Goal: Task Accomplishment & Management: Manage account settings

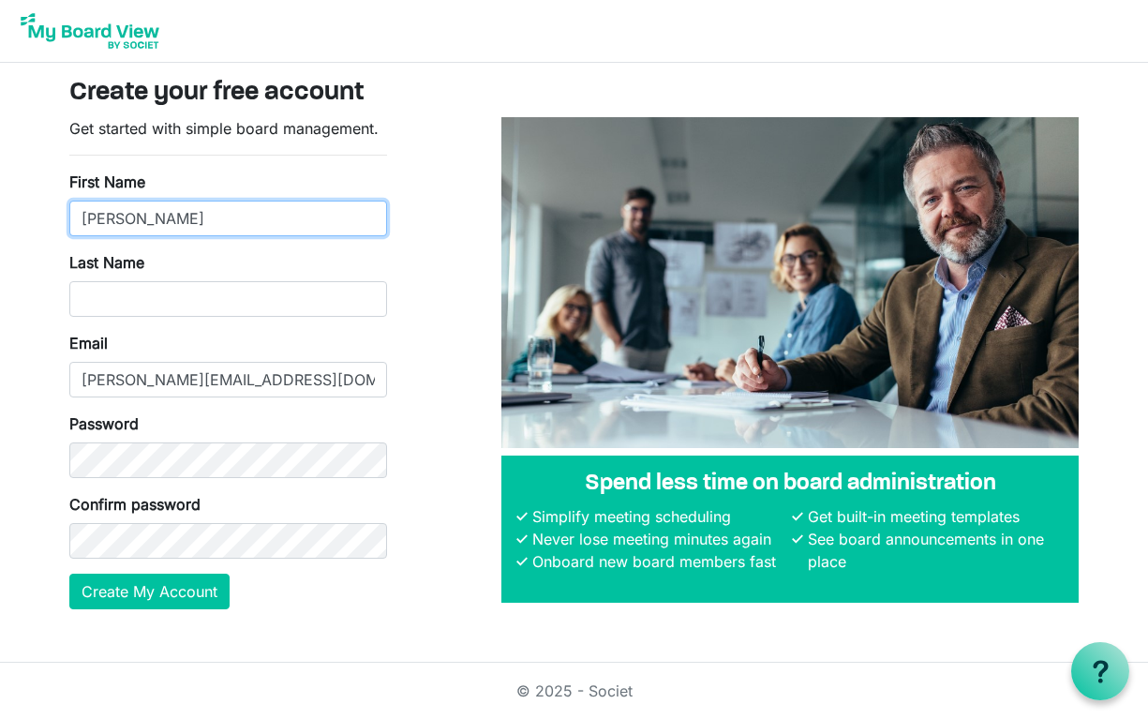
type input "Maureen"
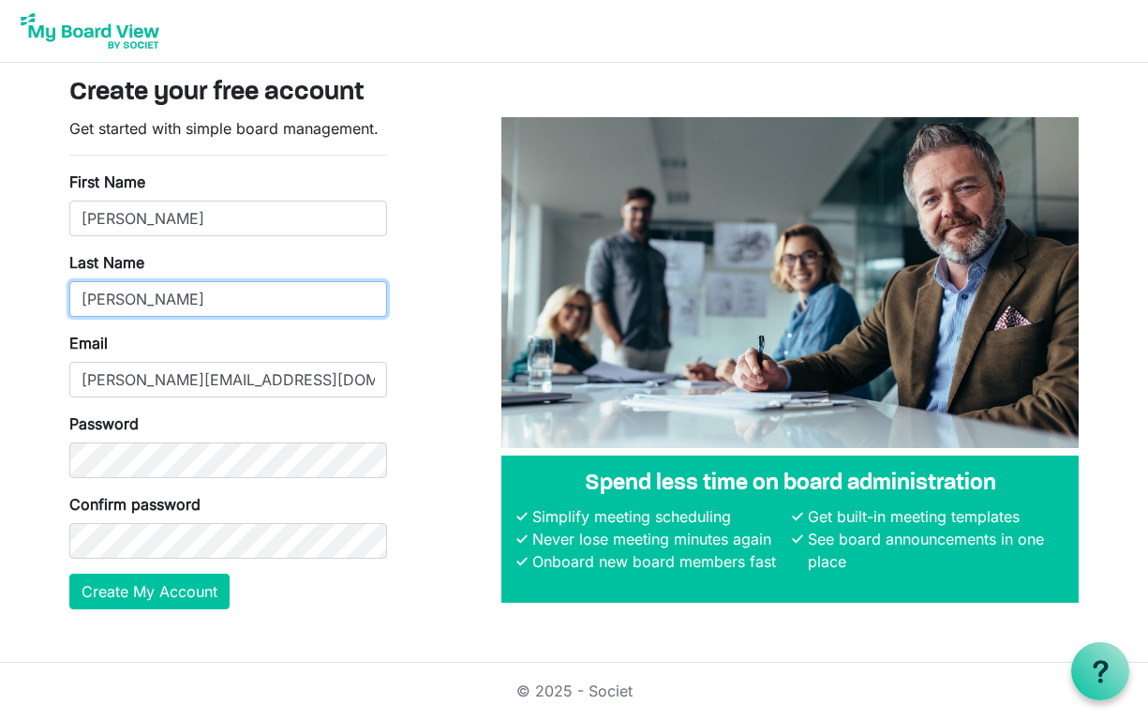
type input "Wynne"
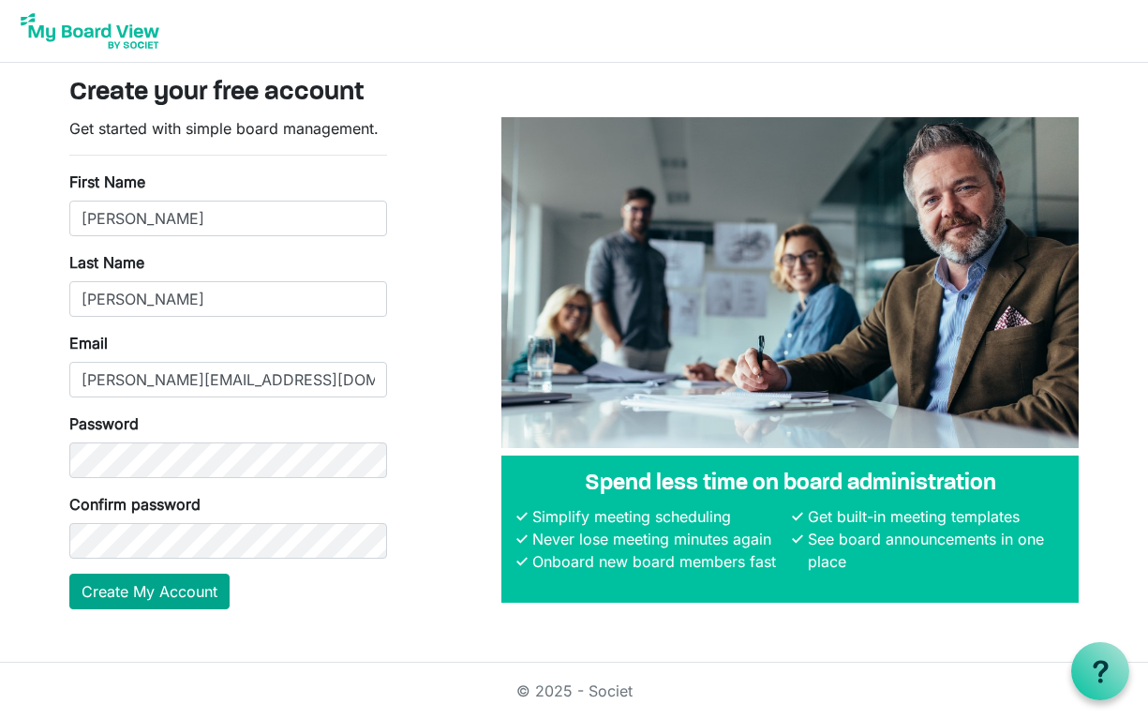
click at [186, 592] on button "Create My Account" at bounding box center [149, 591] width 160 height 36
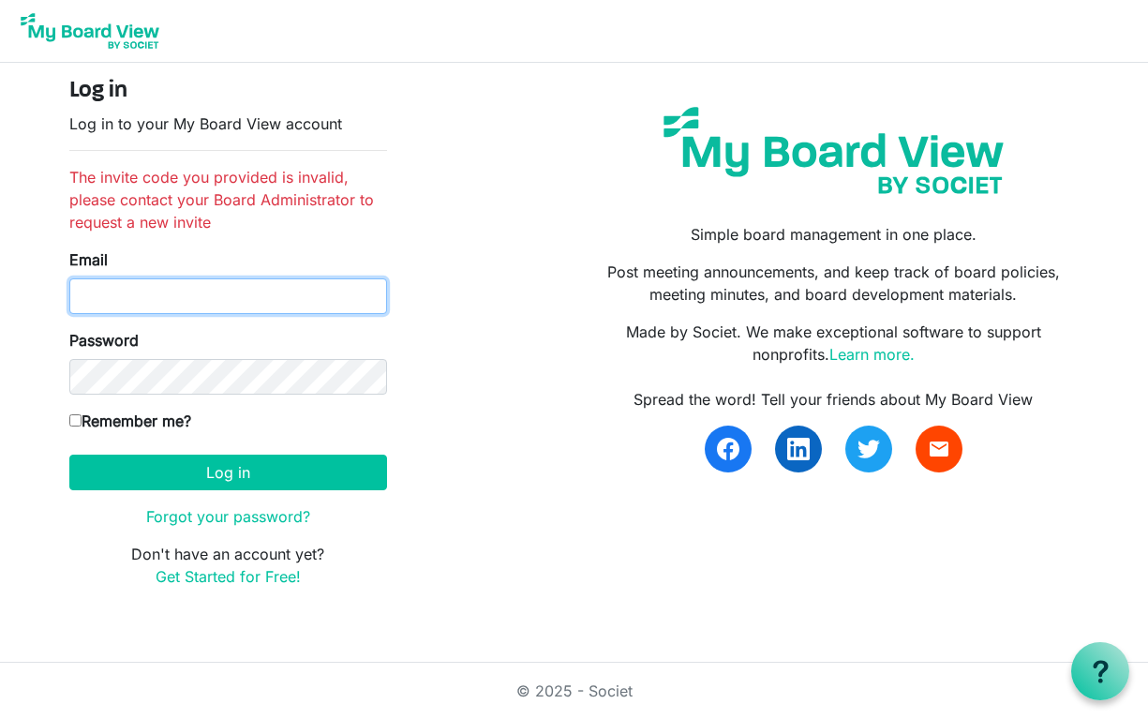
type input "[PERSON_NAME][EMAIL_ADDRESS][DOMAIN_NAME]"
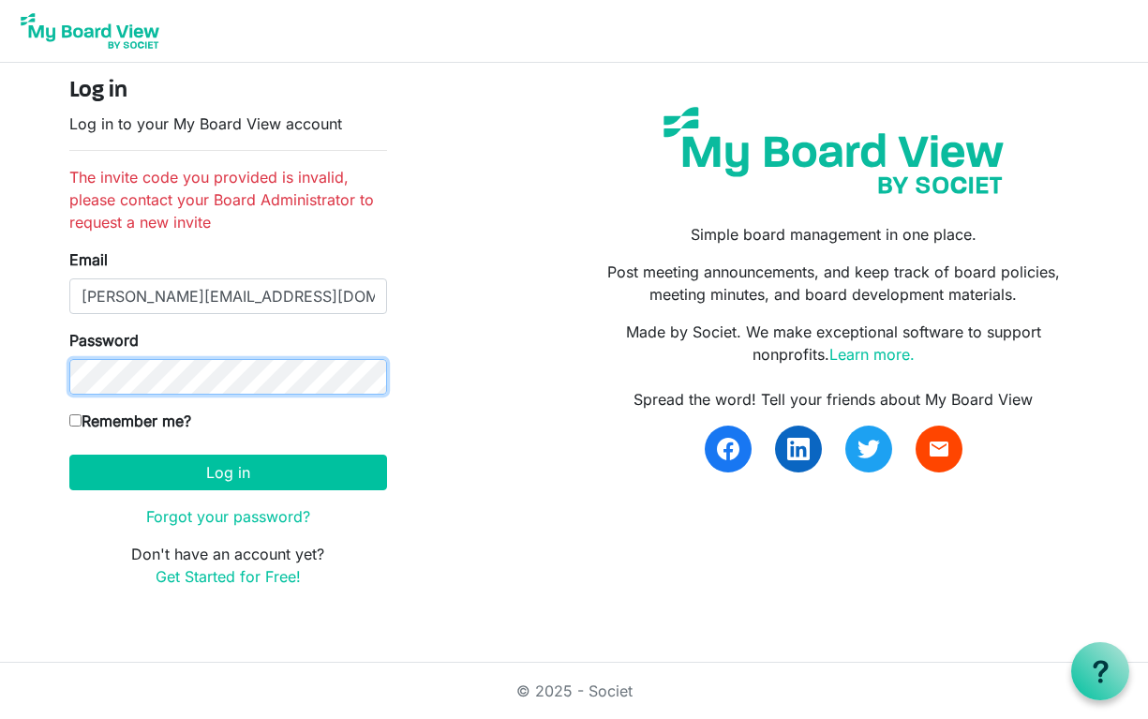
click at [228, 471] on button "Log in" at bounding box center [228, 472] width 318 height 36
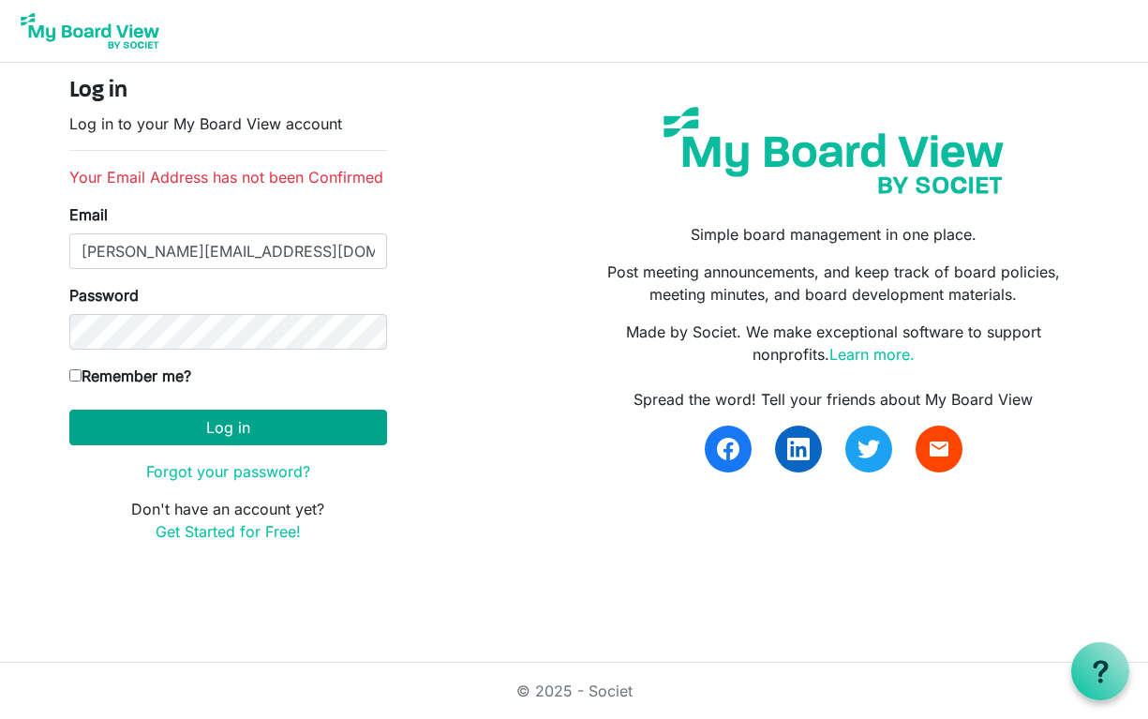
click at [251, 424] on button "Log in" at bounding box center [228, 427] width 318 height 36
click at [232, 430] on button "Log in" at bounding box center [228, 427] width 318 height 36
click at [310, 421] on button "Log in" at bounding box center [228, 427] width 318 height 36
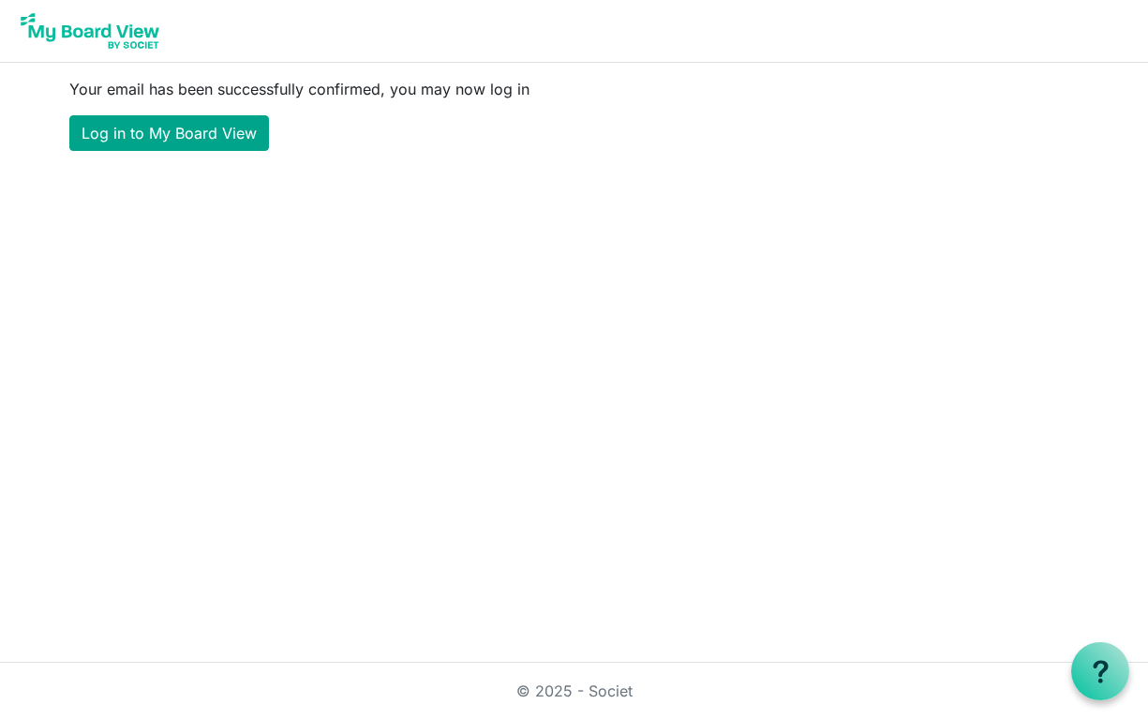
click at [208, 131] on link "Log in to My Board View" at bounding box center [169, 133] width 200 height 36
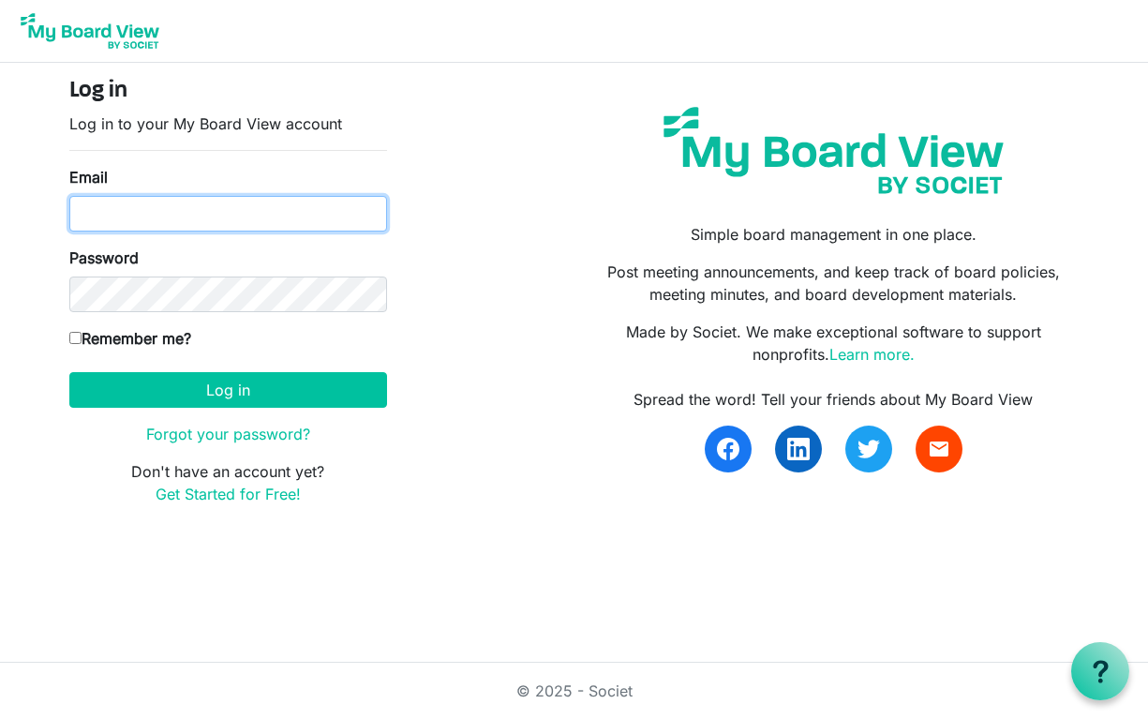
type input "wynne@maharishi.net"
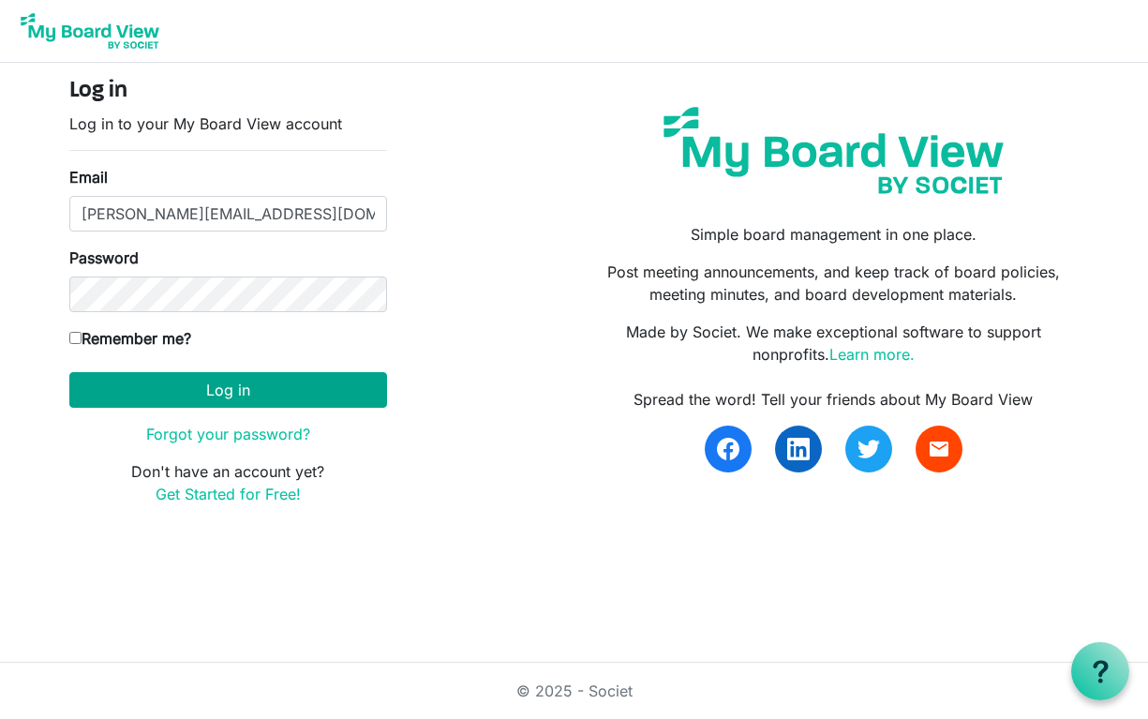
click at [267, 393] on button "Log in" at bounding box center [228, 390] width 318 height 36
